Goal: Complete application form

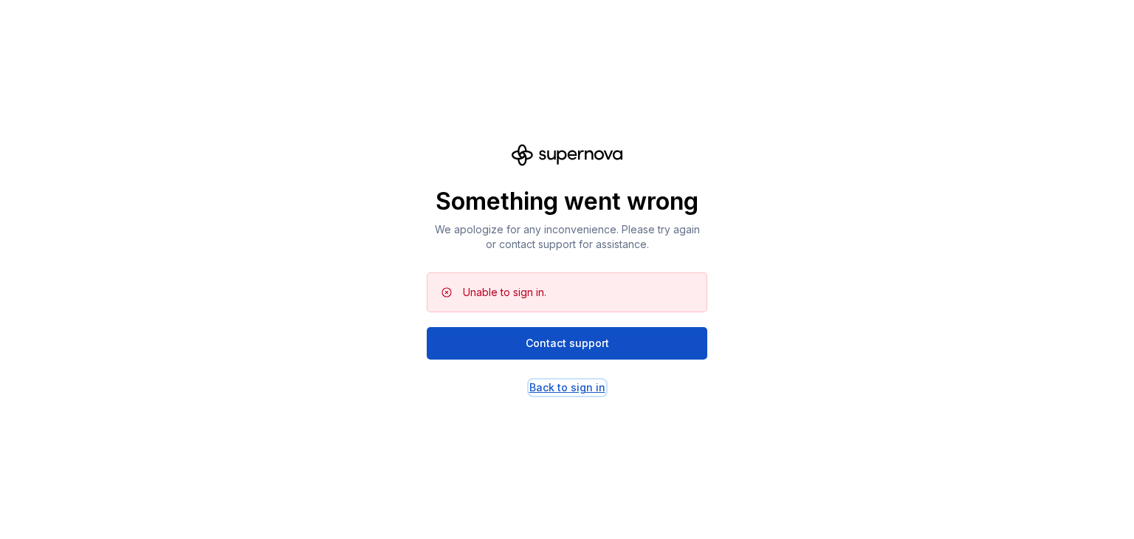
click at [588, 385] on div "Back to sign in" at bounding box center [567, 387] width 76 height 15
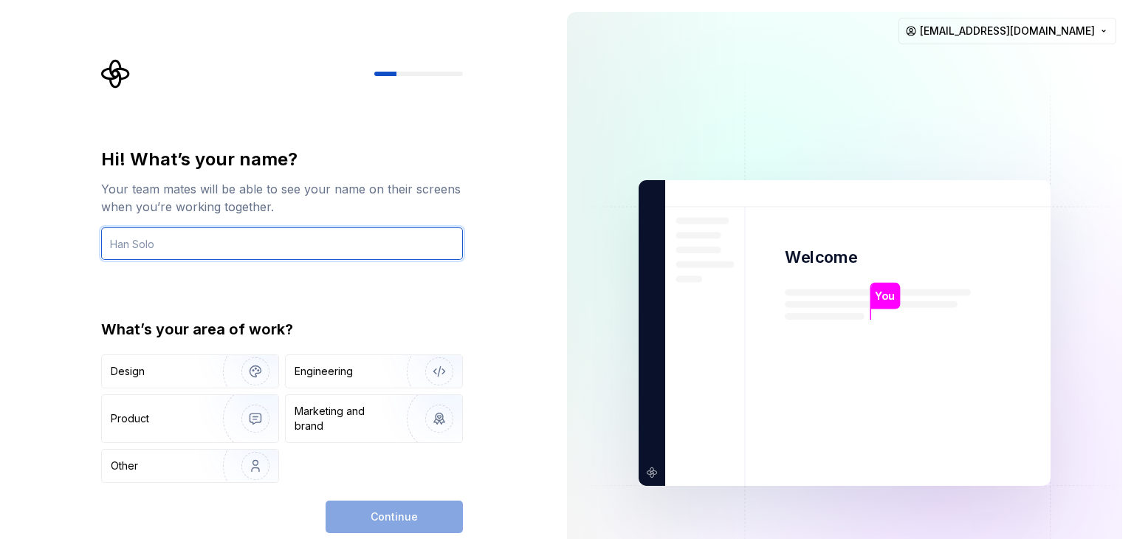
click at [326, 257] on input "text" at bounding box center [282, 243] width 362 height 32
type input "nat"
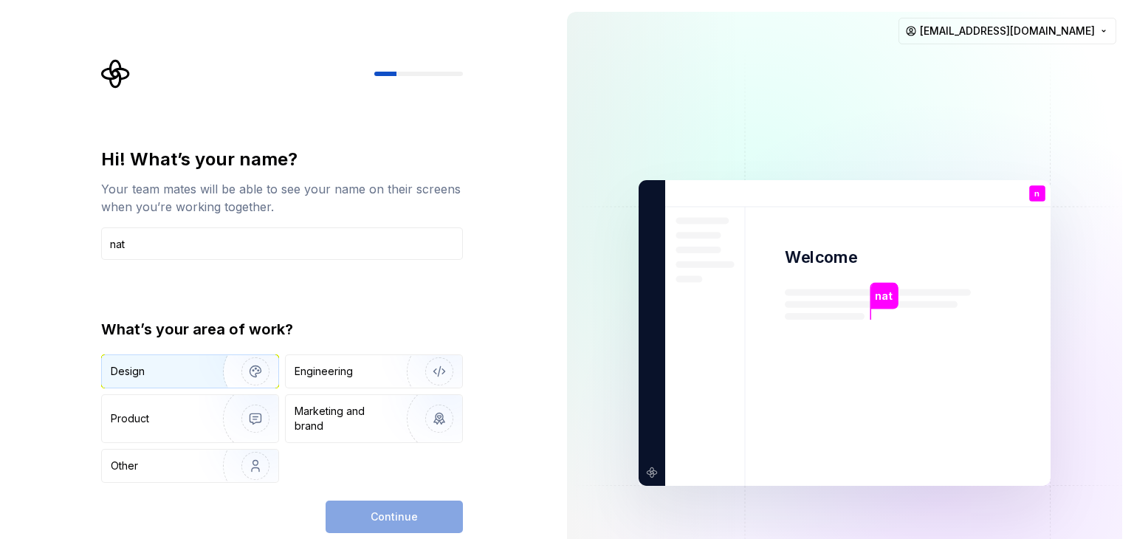
click at [196, 373] on div "Design" at bounding box center [157, 371] width 93 height 15
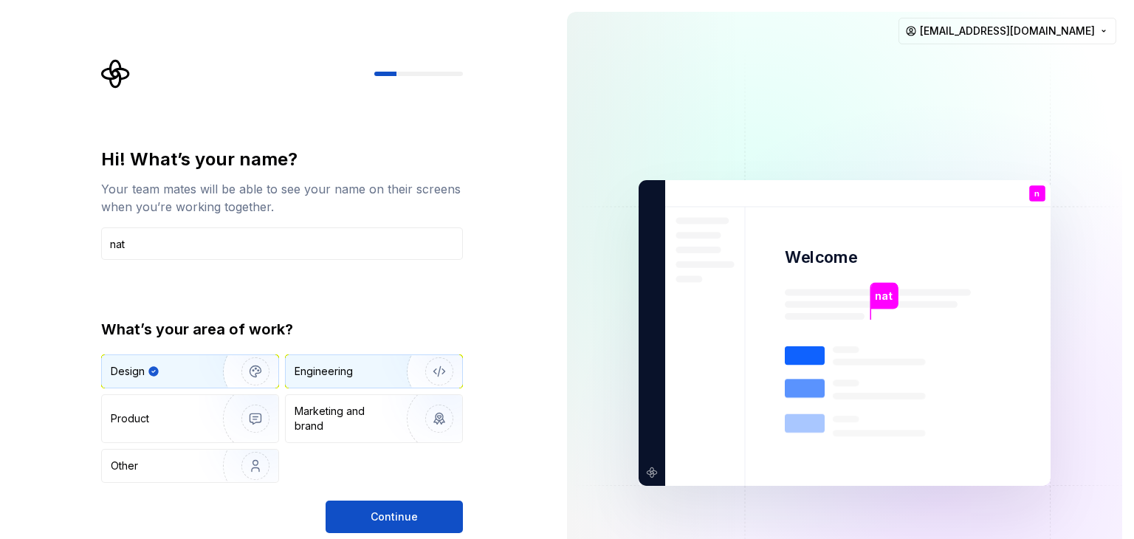
click at [348, 376] on div "Engineering" at bounding box center [324, 371] width 58 height 15
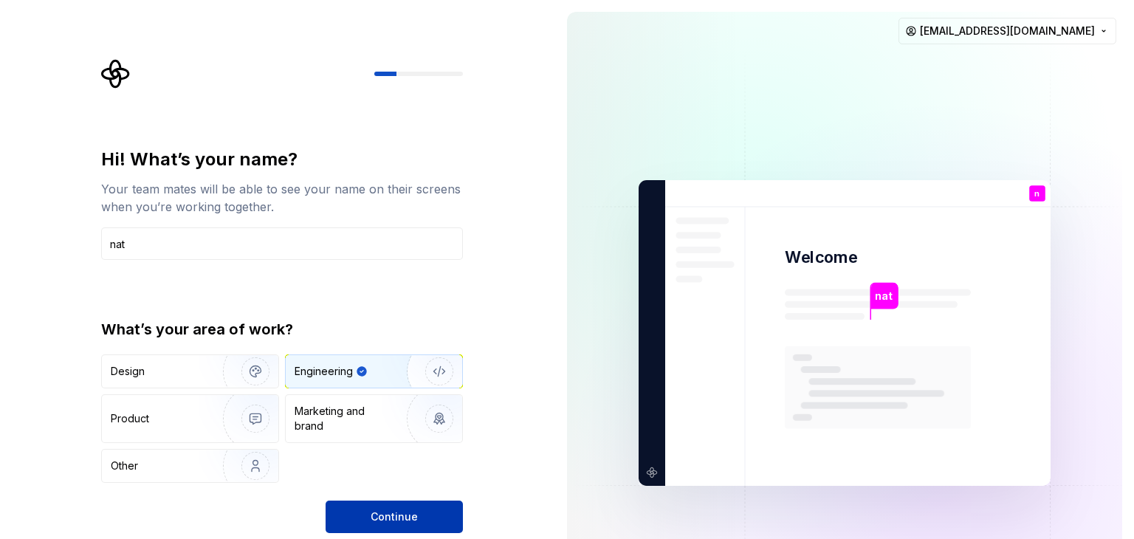
click at [399, 511] on span "Continue" at bounding box center [394, 516] width 47 height 15
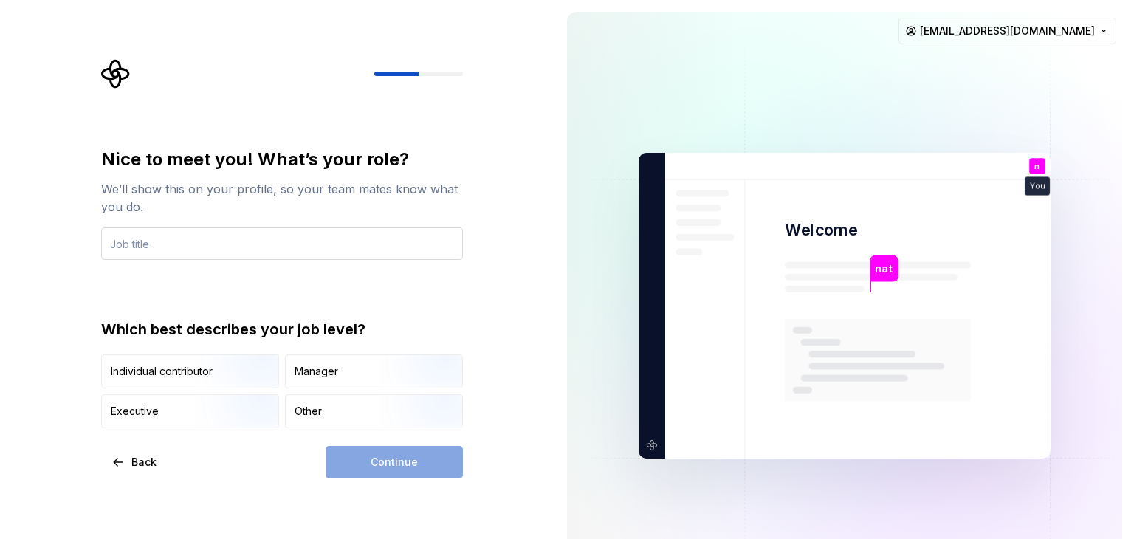
click at [297, 247] on input "text" at bounding box center [282, 243] width 362 height 32
type input "dev"
click at [244, 379] on img "button" at bounding box center [243, 389] width 94 height 99
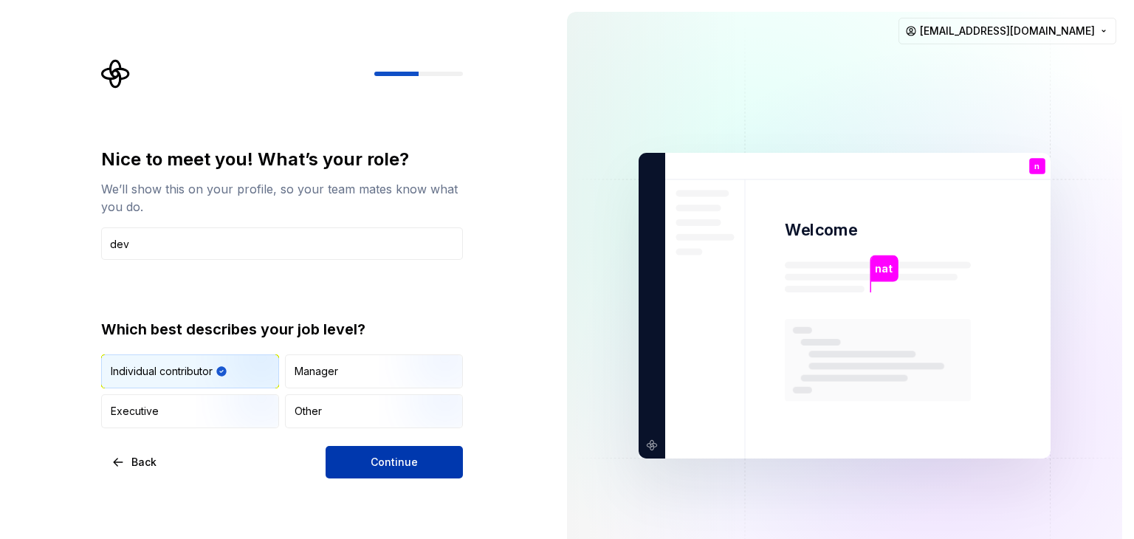
click at [426, 474] on button "Continue" at bounding box center [394, 462] width 137 height 32
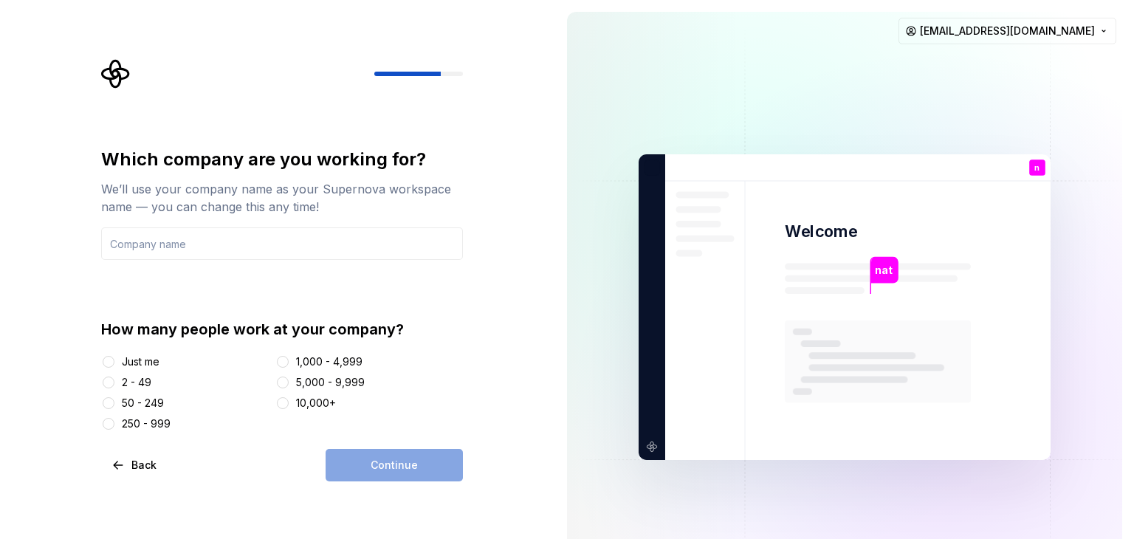
click at [118, 360] on div "Just me" at bounding box center [185, 361] width 168 height 15
click at [109, 359] on button "Just me" at bounding box center [109, 362] width 12 height 12
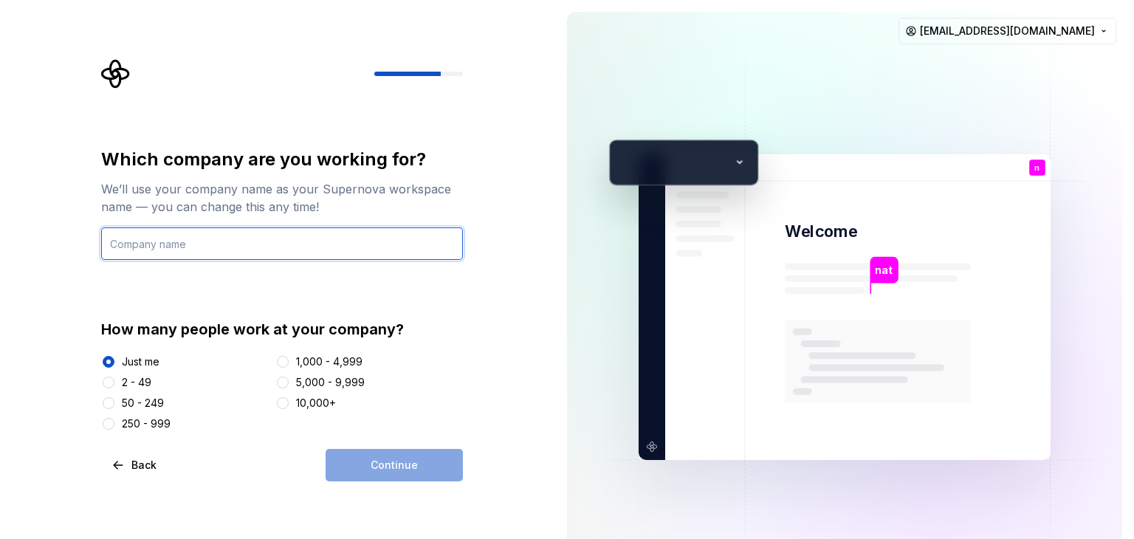
click at [269, 243] on input "text" at bounding box center [282, 243] width 362 height 32
type input "vob"
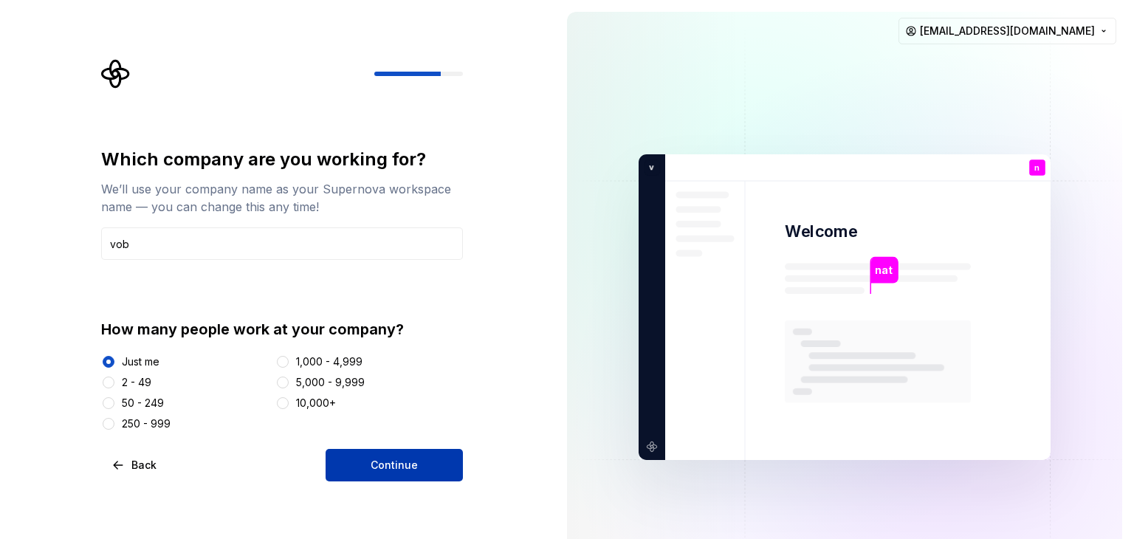
click at [393, 459] on span "Continue" at bounding box center [394, 465] width 47 height 15
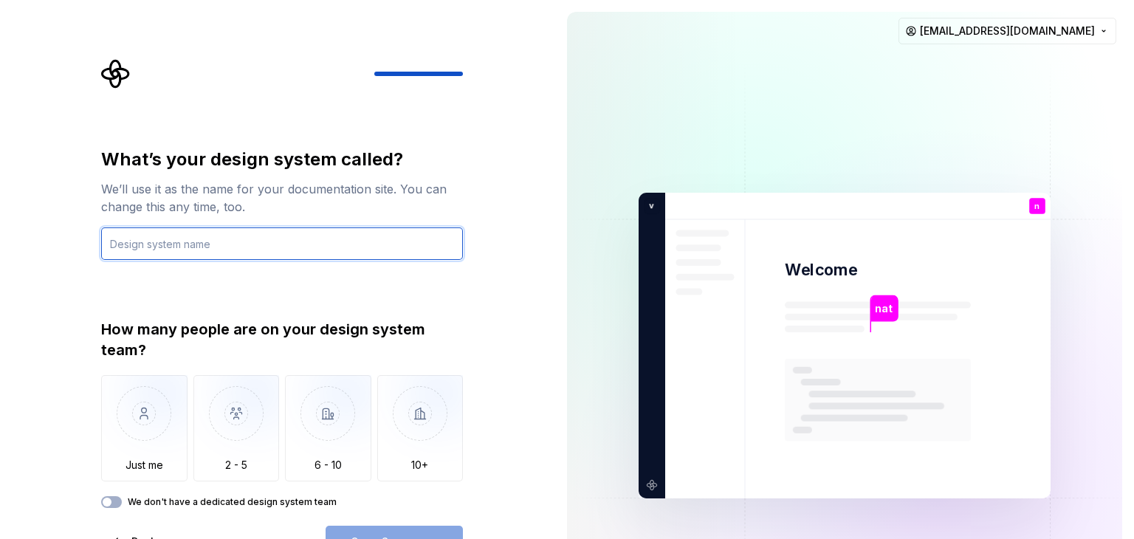
click at [306, 235] on input "text" at bounding box center [282, 243] width 362 height 32
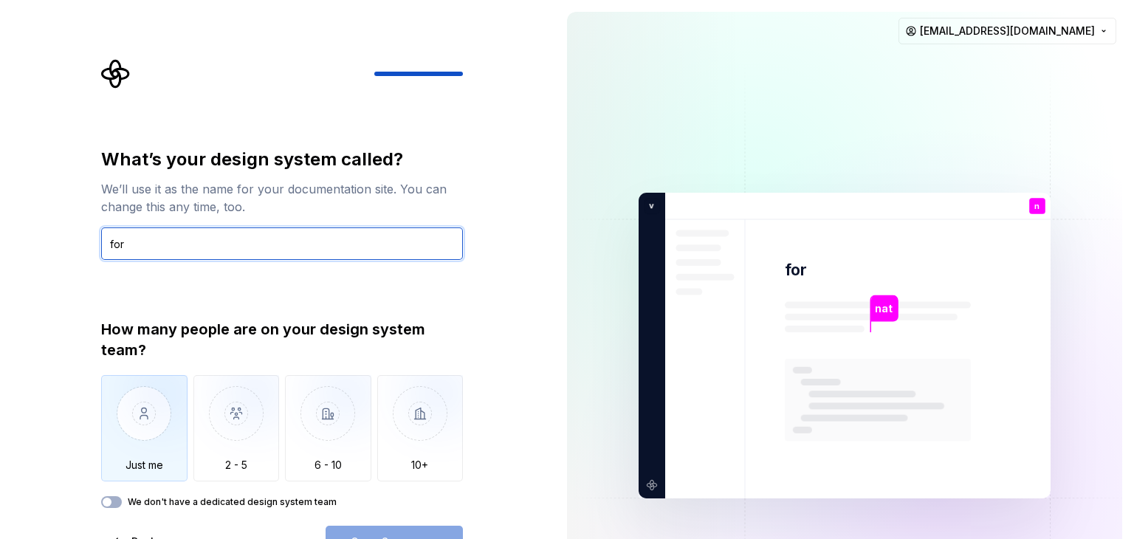
type input "for"
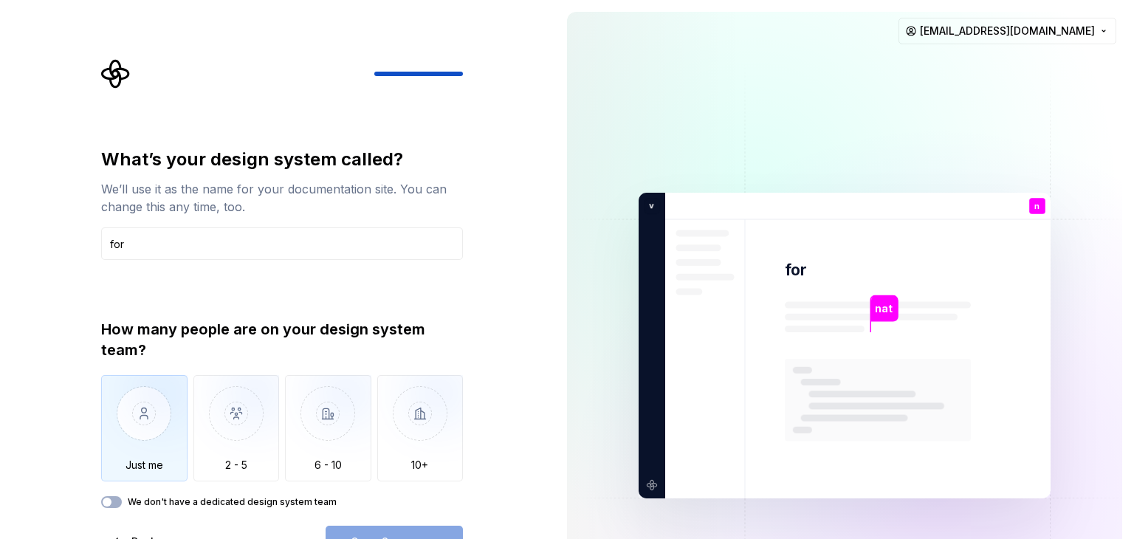
click at [139, 421] on img "button" at bounding box center [144, 424] width 86 height 99
click at [417, 529] on button "Open Supernova" at bounding box center [394, 542] width 137 height 32
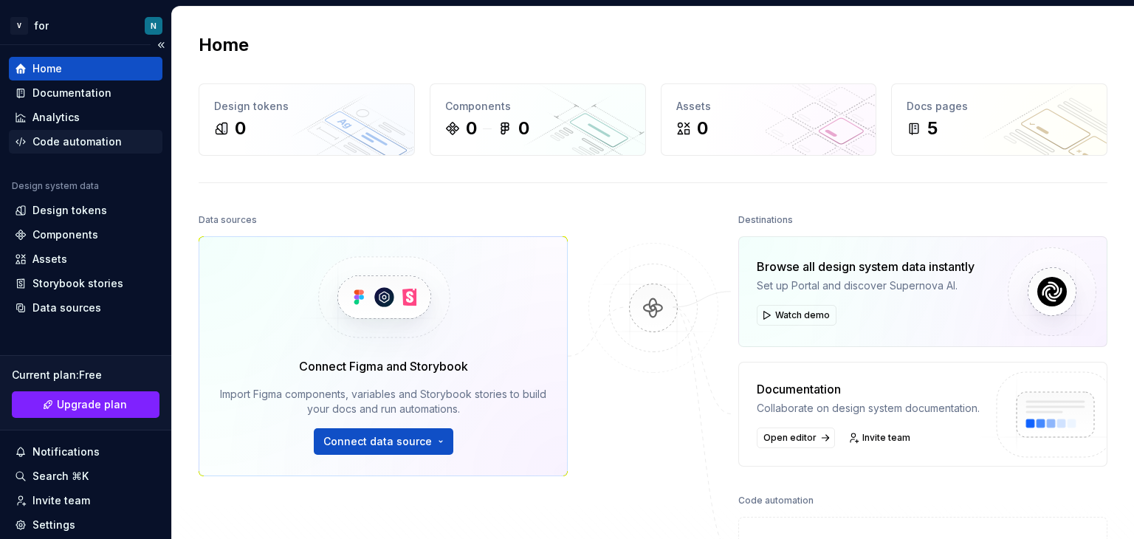
click at [103, 136] on div "Code automation" at bounding box center [76, 141] width 89 height 15
